Goal: Find specific page/section: Find specific page/section

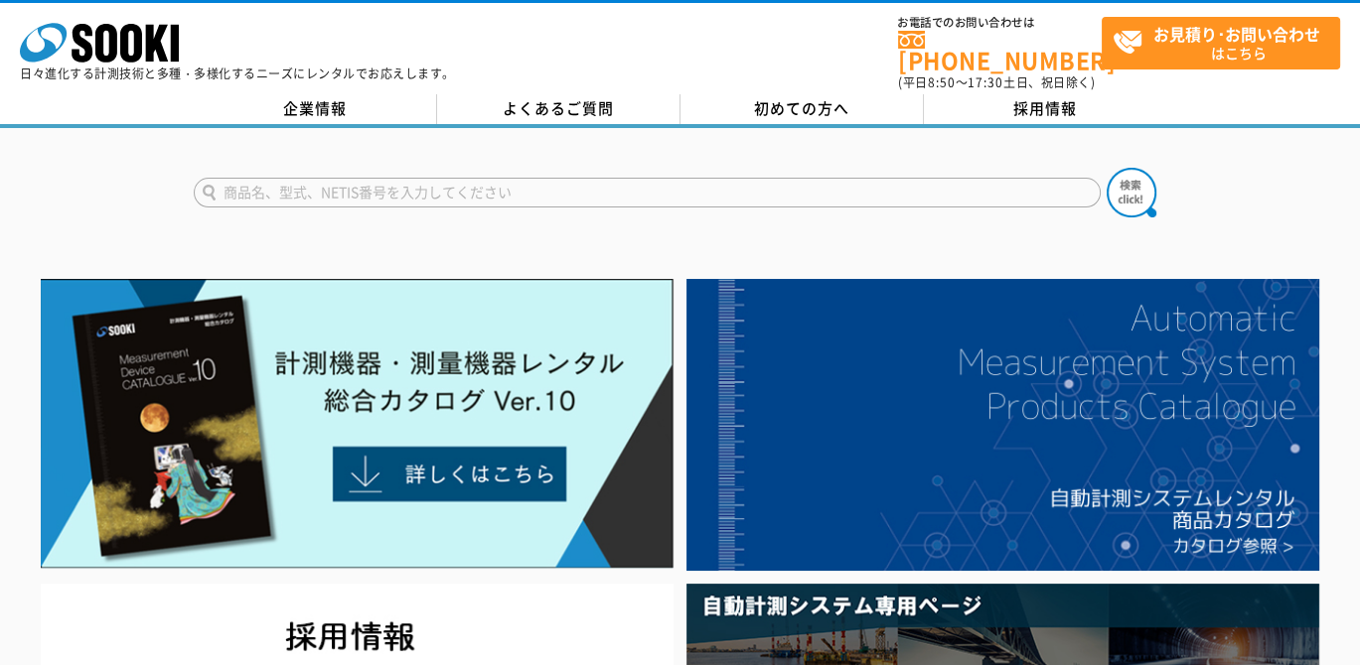
click at [450, 190] on input "text" at bounding box center [647, 193] width 907 height 30
type input "M"
type input "膜厚計"
click at [1117, 168] on img at bounding box center [1131, 193] width 50 height 50
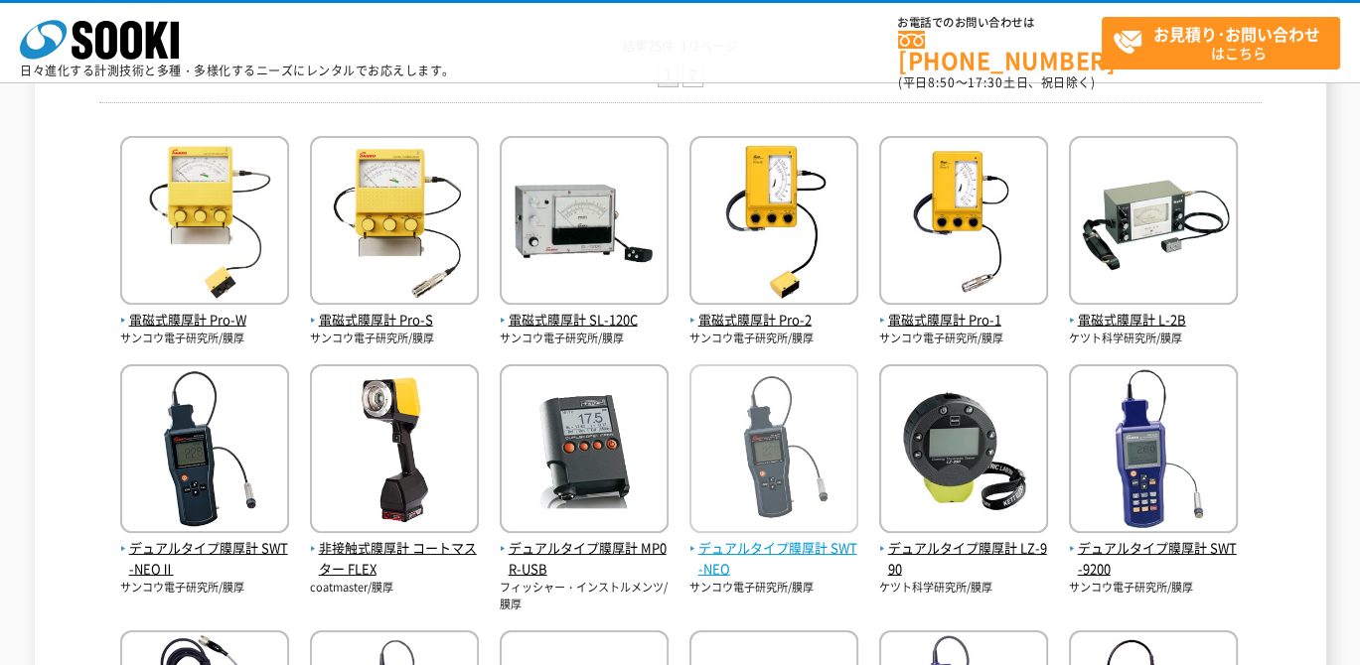
scroll to position [397, 0]
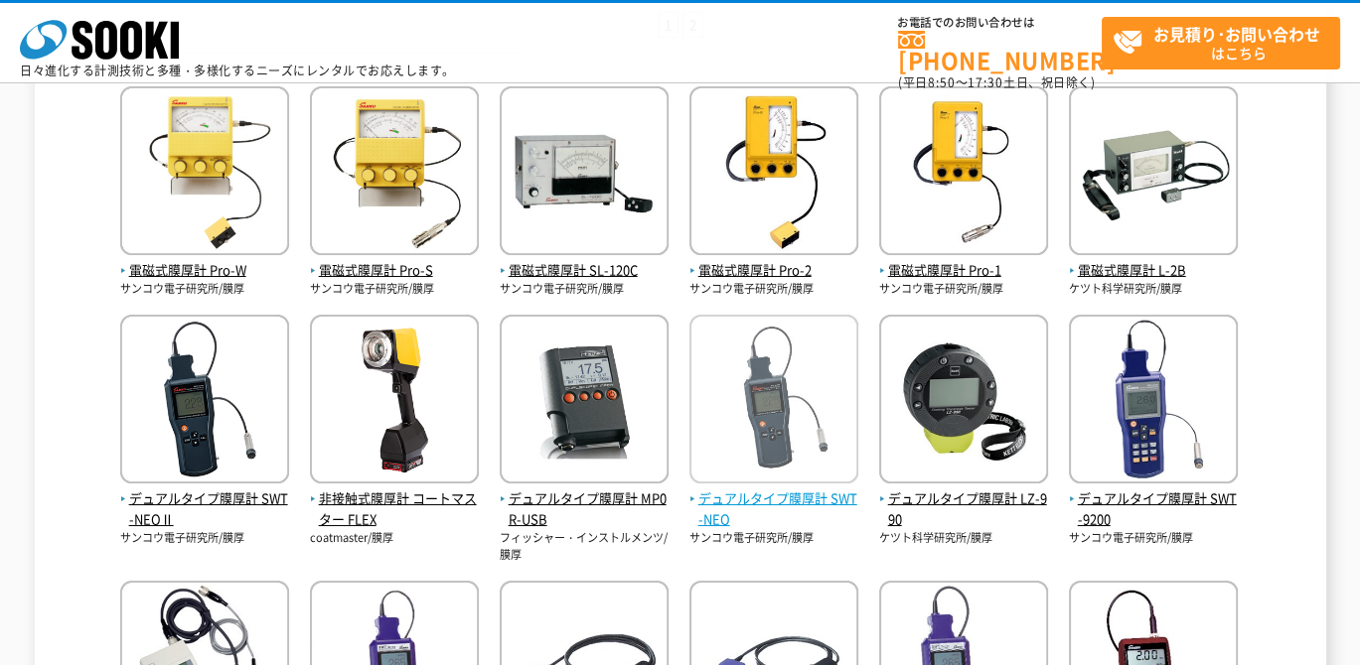
drag, startPoint x: 750, startPoint y: 494, endPoint x: 738, endPoint y: 451, distance: 44.3
click at [750, 494] on span "デュアルタイプ膜厚計 SWT-NEO" at bounding box center [773, 510] width 169 height 42
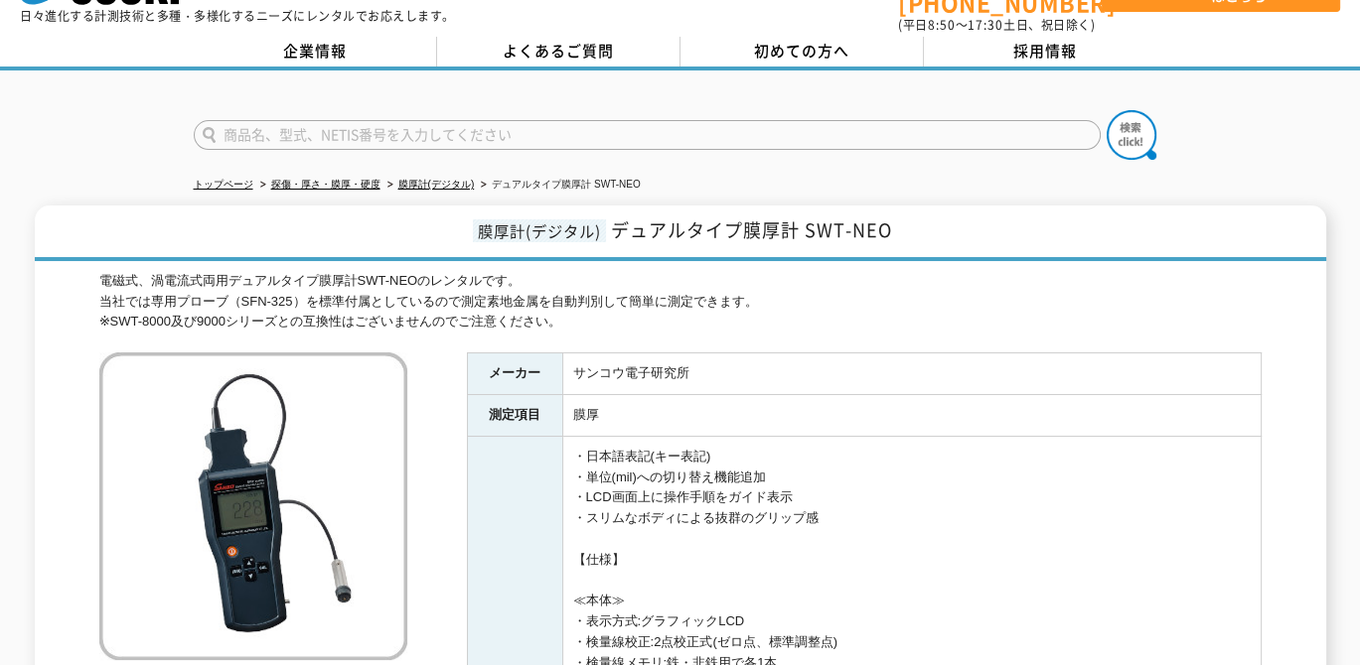
scroll to position [99, 0]
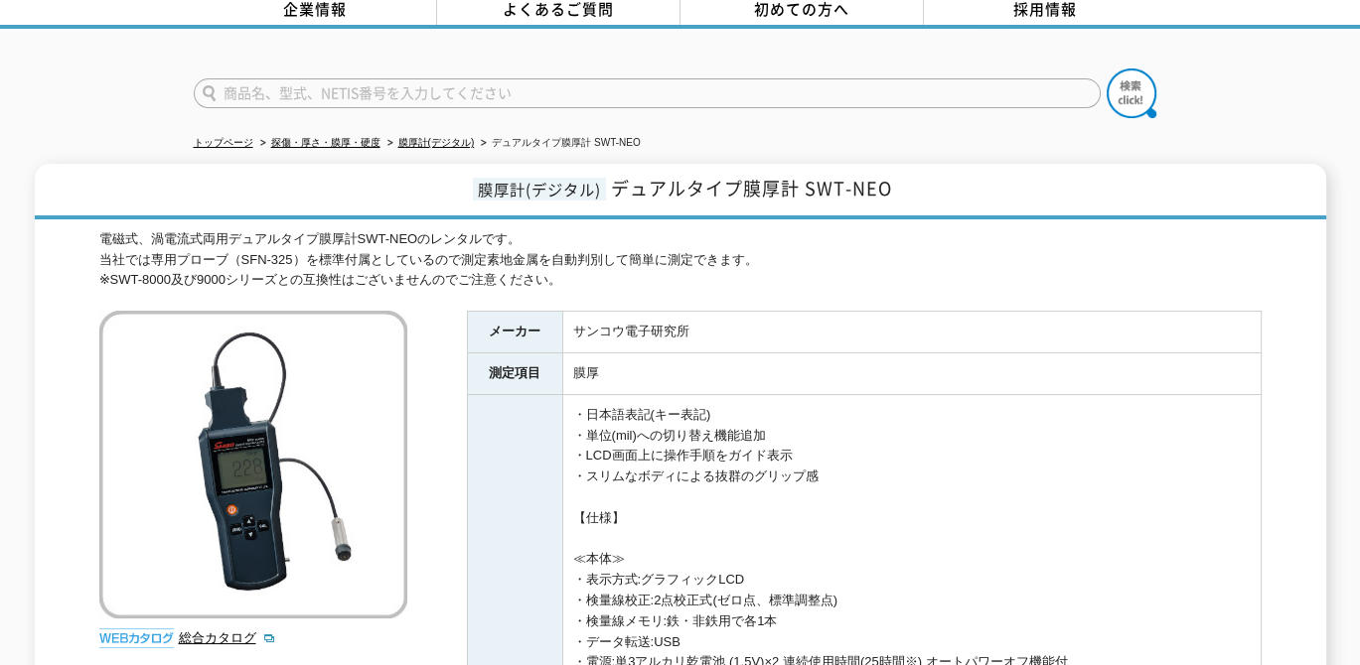
click at [524, 178] on span "膜厚計(デジタル)" at bounding box center [539, 189] width 133 height 23
drag, startPoint x: 448, startPoint y: 170, endPoint x: 701, endPoint y: 180, distance: 253.5
click at [701, 180] on h1 "膜厚計(デジタル) デュアルタイプ膜厚計 SWT-NEO" at bounding box center [680, 192] width 1291 height 56
drag, startPoint x: 701, startPoint y: 180, endPoint x: 671, endPoint y: 180, distance: 29.8
click at [676, 180] on span "デュアルタイプ膜厚計 SWT-NEO" at bounding box center [751, 188] width 281 height 27
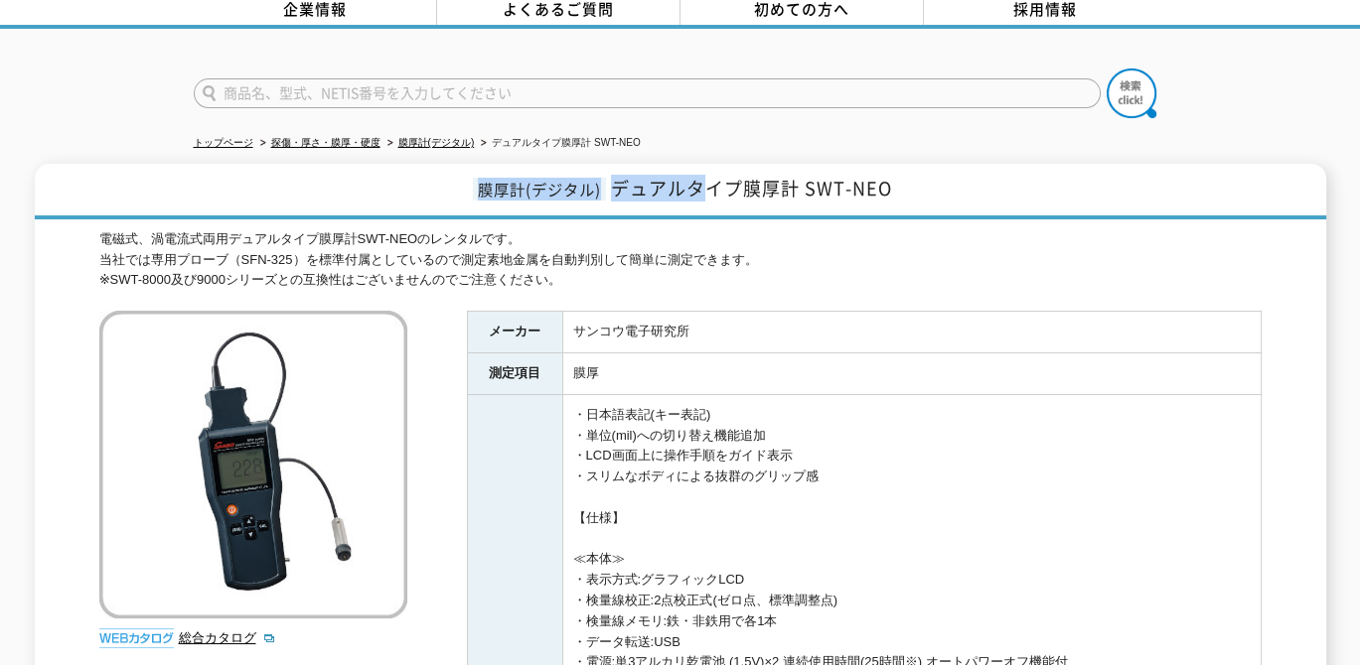
click at [643, 175] on span "デュアルタイプ膜厚計 SWT-NEO" at bounding box center [751, 188] width 281 height 27
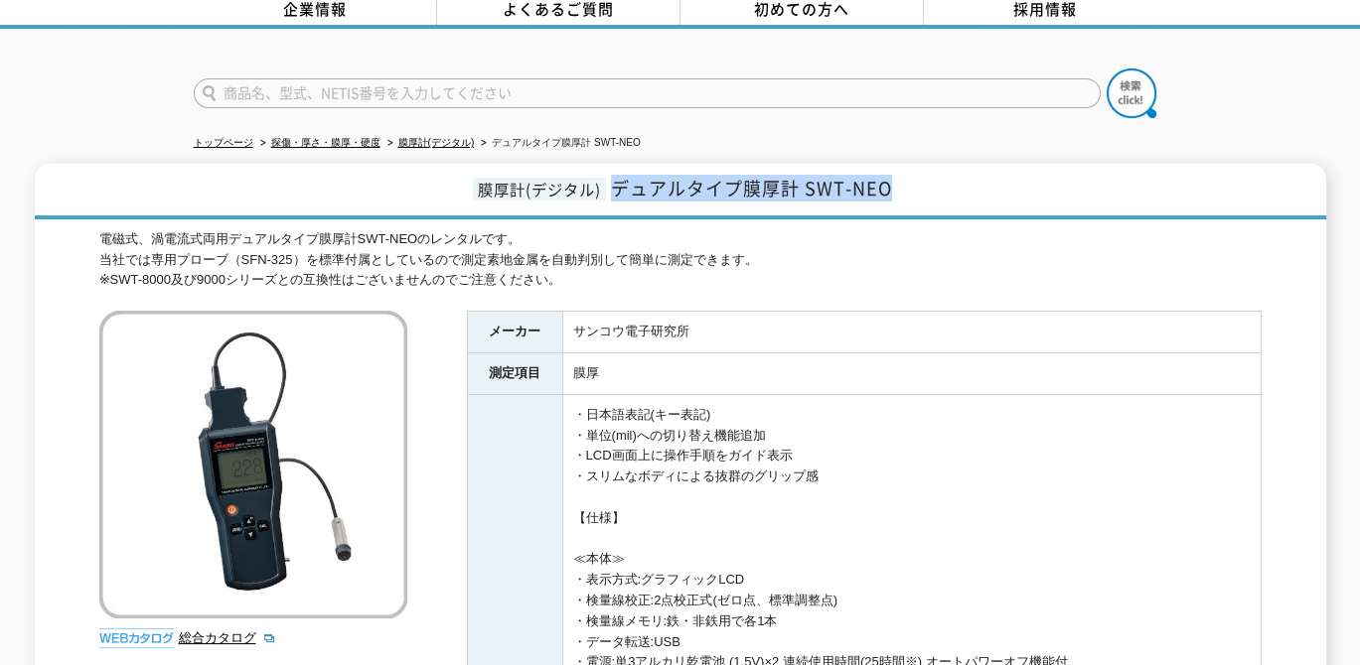
drag, startPoint x: 618, startPoint y: 177, endPoint x: 887, endPoint y: 188, distance: 269.4
click at [887, 188] on span "デュアルタイプ膜厚計 SWT-NEO" at bounding box center [751, 188] width 281 height 27
copy span "デュアルタイプ膜厚計 SWT-NEO"
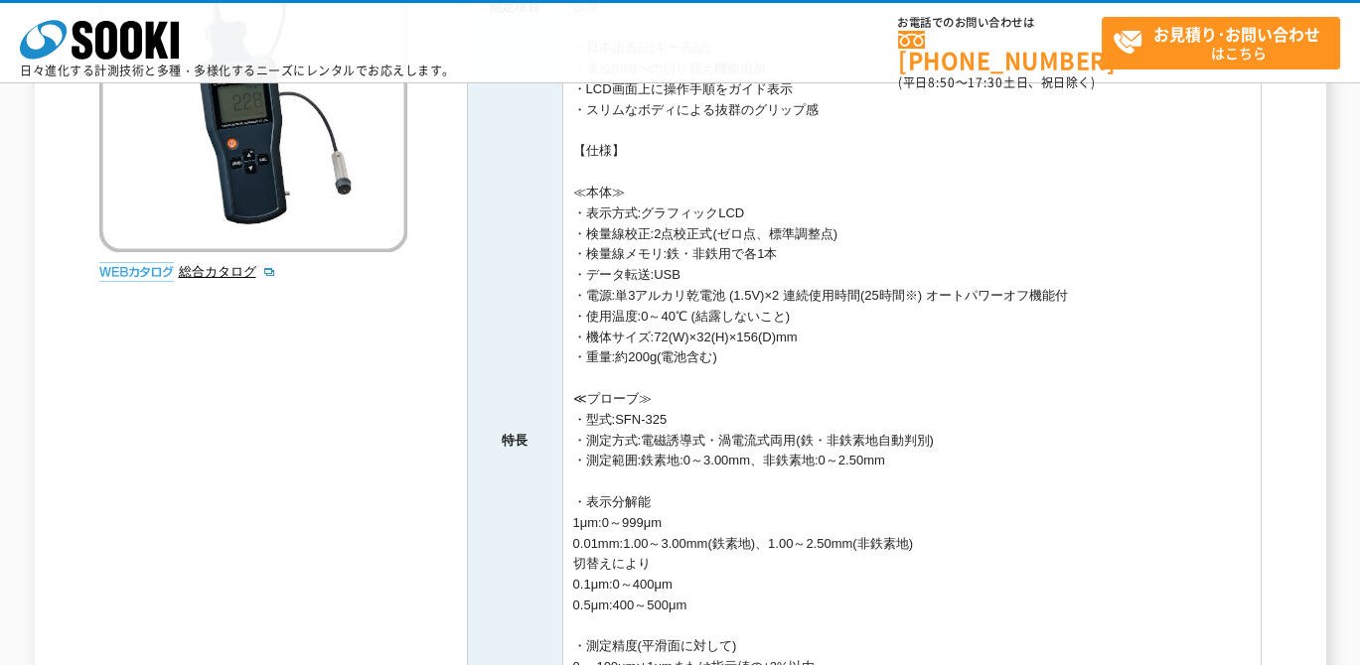
scroll to position [0, 0]
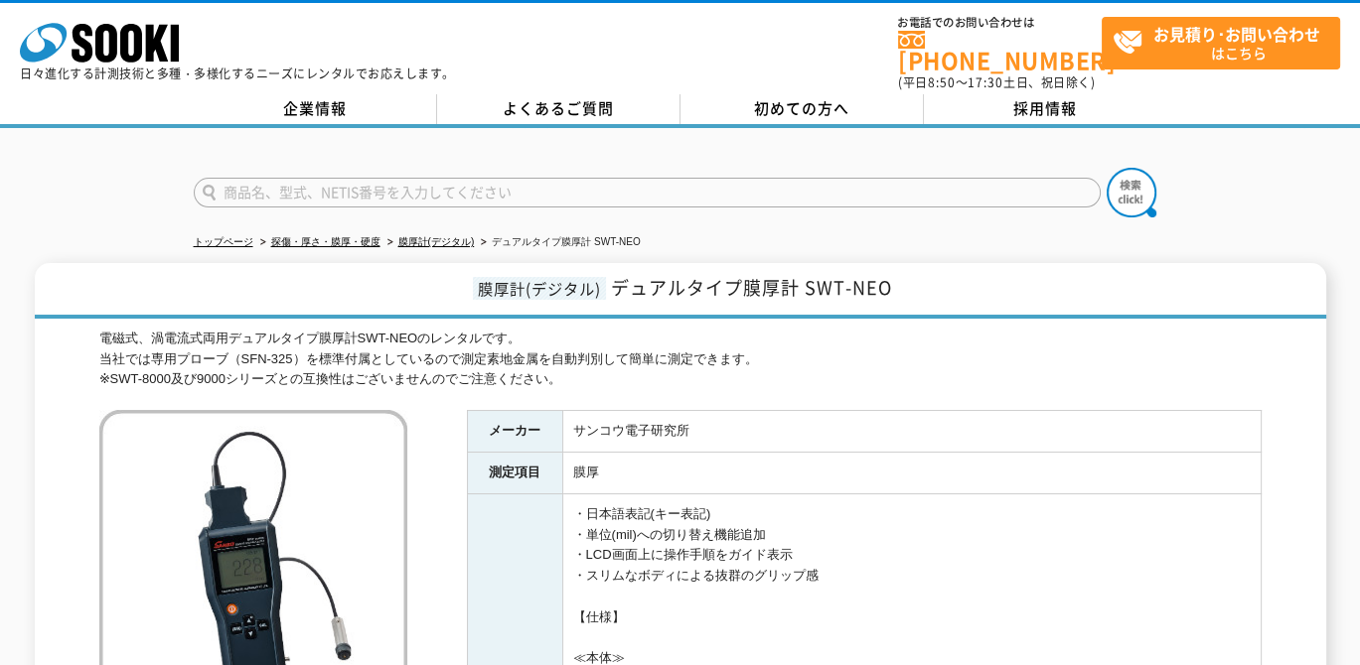
click at [631, 185] on input "text" at bounding box center [647, 193] width 907 height 30
type input "Ｓ"
type input "SNFE-8"
click at [1143, 174] on img at bounding box center [1131, 193] width 50 height 50
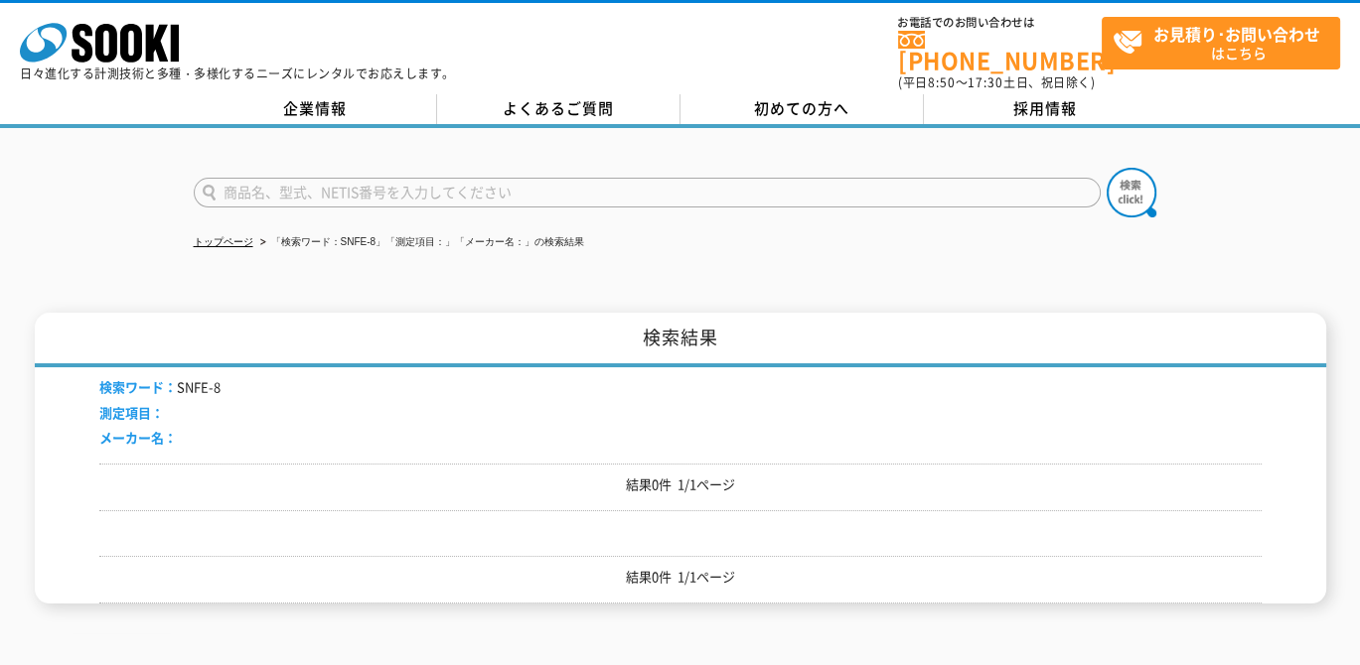
click at [317, 180] on input "text" at bounding box center [647, 193] width 907 height 30
type input "SNFe-8"
click at [1145, 189] on img at bounding box center [1131, 193] width 50 height 50
click at [487, 185] on input "text" at bounding box center [647, 193] width 907 height 30
paste input "SNfe-8"
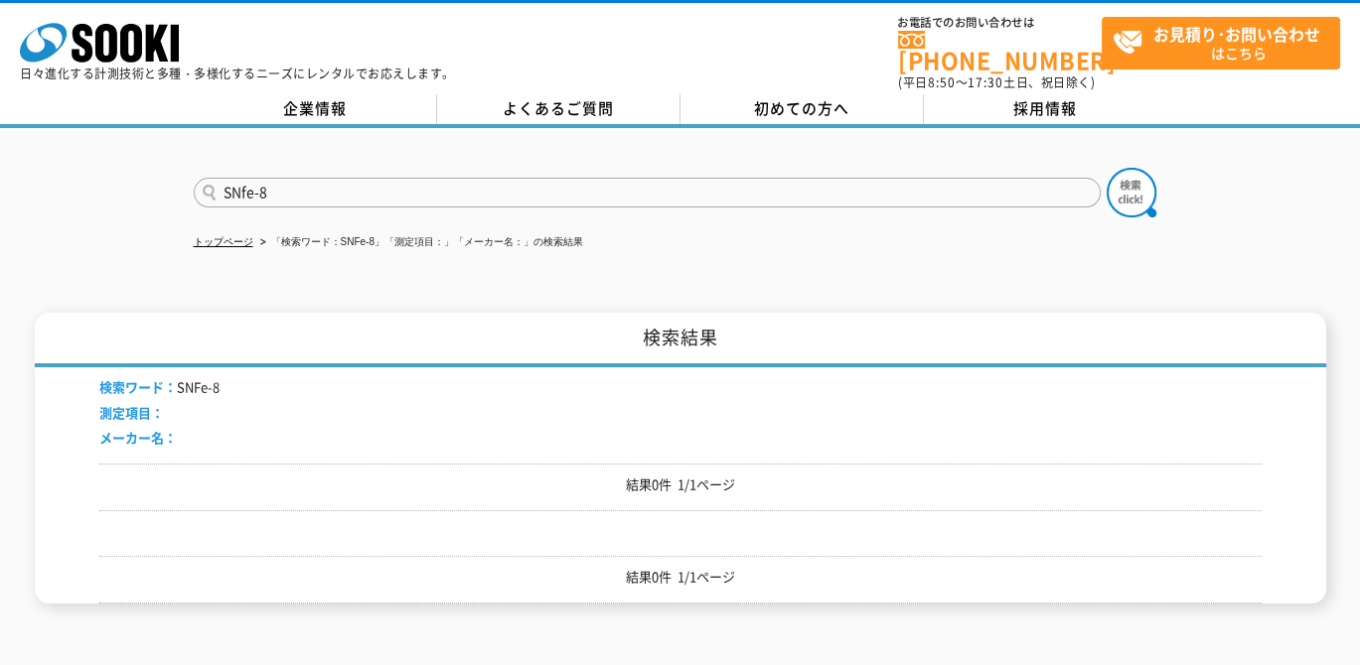
type input "SNfe-8"
click at [1106, 168] on button at bounding box center [1131, 193] width 50 height 50
click at [1130, 183] on img at bounding box center [1131, 193] width 50 height 50
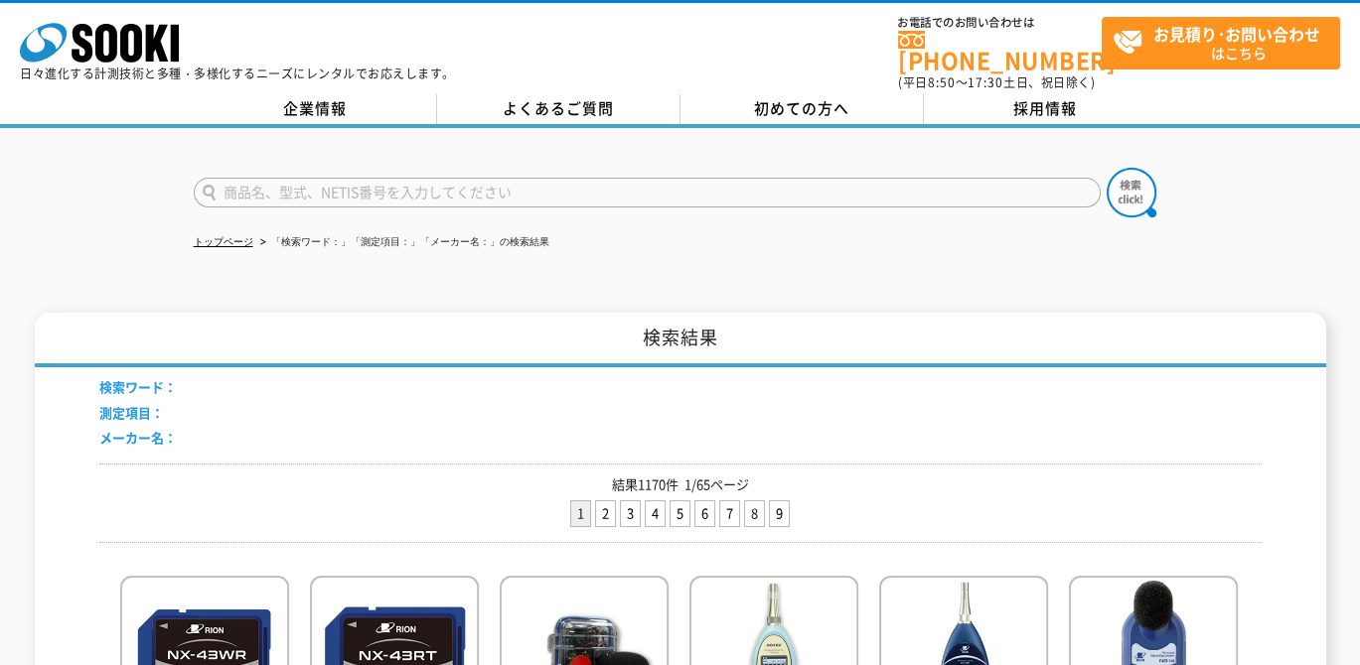
click at [406, 188] on input "text" at bounding box center [647, 193] width 907 height 30
paste input "SNfe-8"
type input "SNfe-8"
click at [1122, 189] on img at bounding box center [1131, 193] width 50 height 50
